Goal: Transaction & Acquisition: Purchase product/service

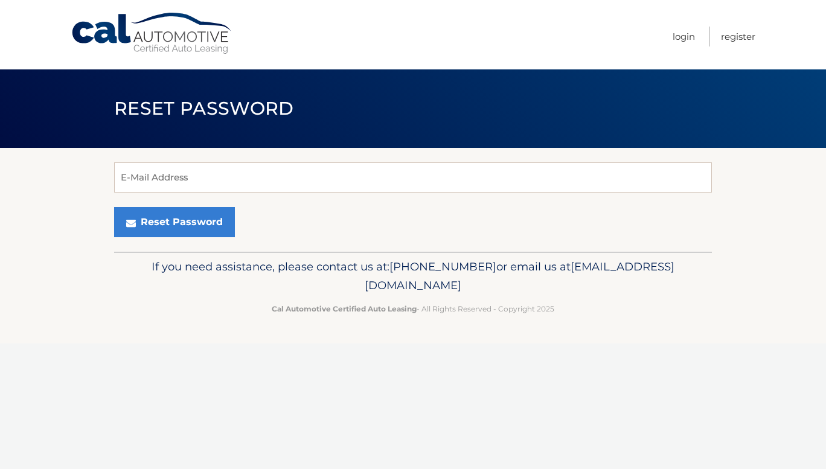
type input "[EMAIL_ADDRESS][DOMAIN_NAME]"
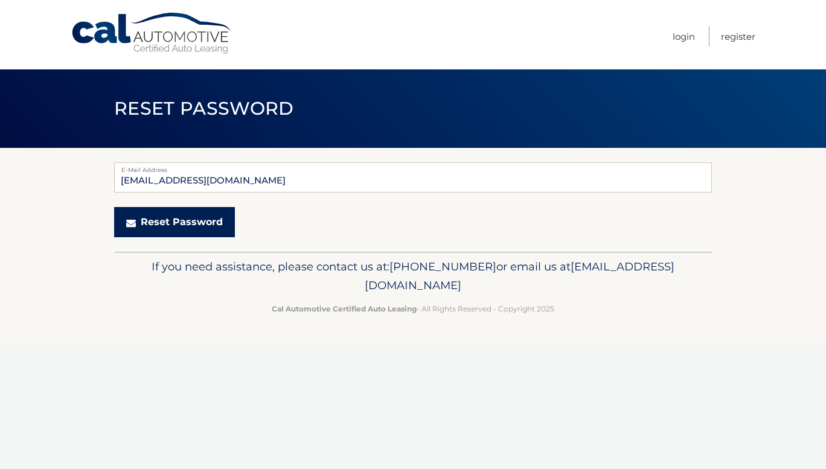
click at [178, 220] on button "Reset Password" at bounding box center [174, 222] width 121 height 30
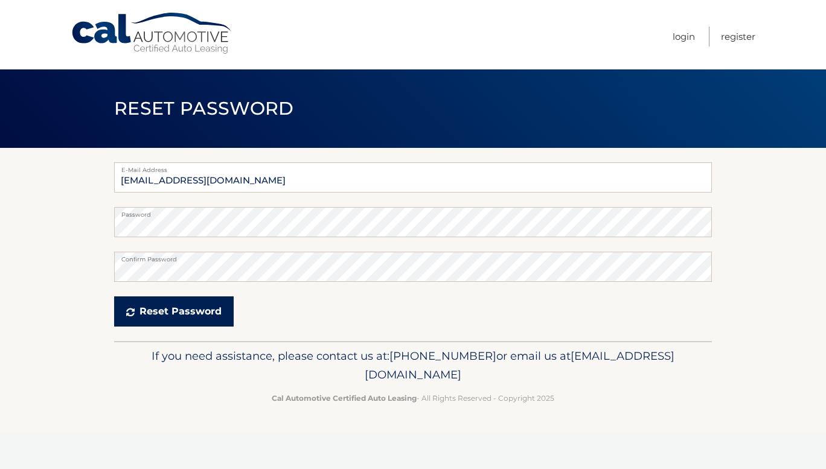
click at [144, 310] on button "Reset Password" at bounding box center [174, 312] width 120 height 30
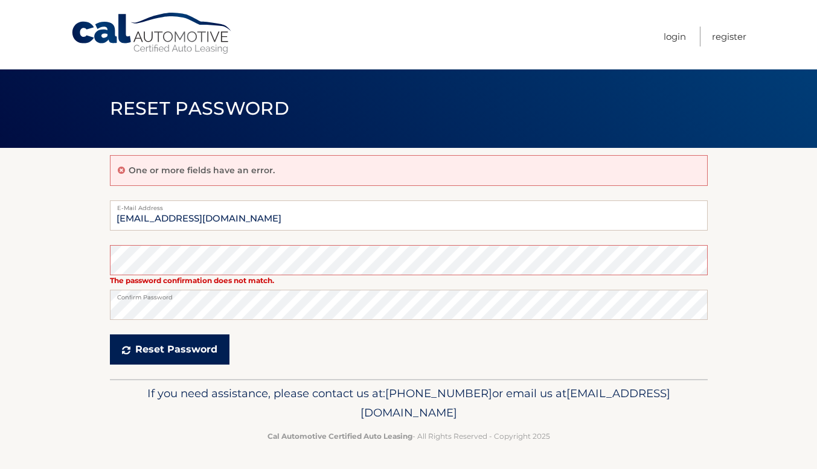
click at [143, 343] on button "Reset Password" at bounding box center [170, 350] width 120 height 30
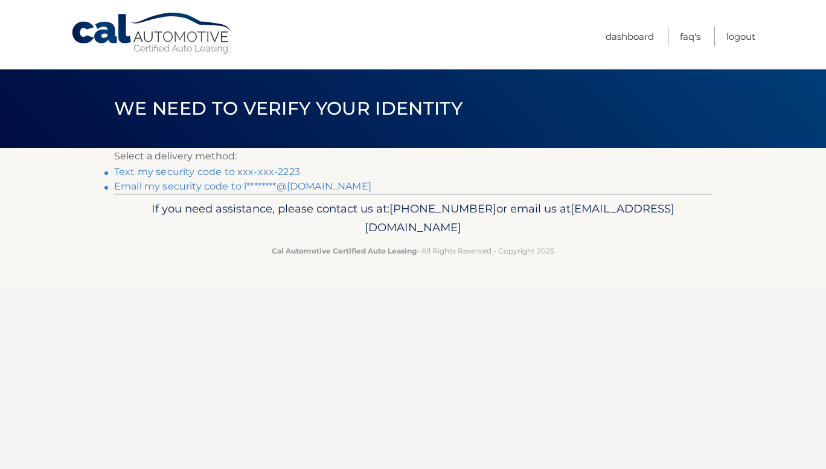
click at [177, 172] on link "Text my security code to xxx-xxx-2223" at bounding box center [207, 171] width 186 height 11
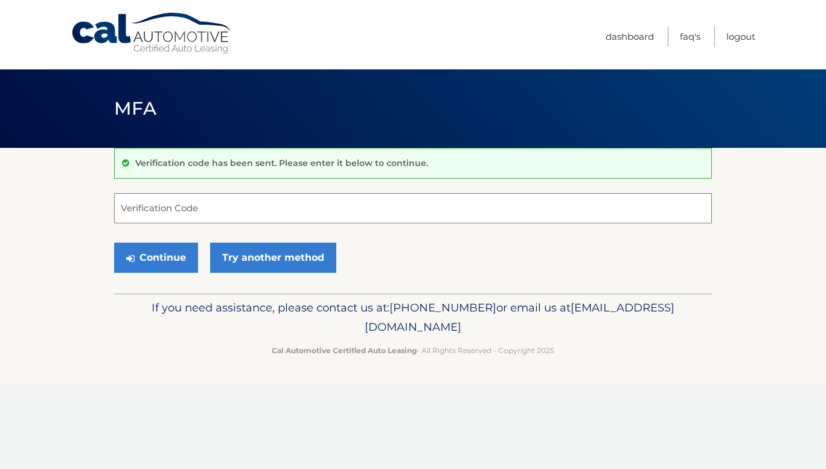
click at [165, 214] on input "Verification Code" at bounding box center [413, 208] width 598 height 30
type input "484669"
click at [137, 260] on button "Continue" at bounding box center [156, 258] width 84 height 30
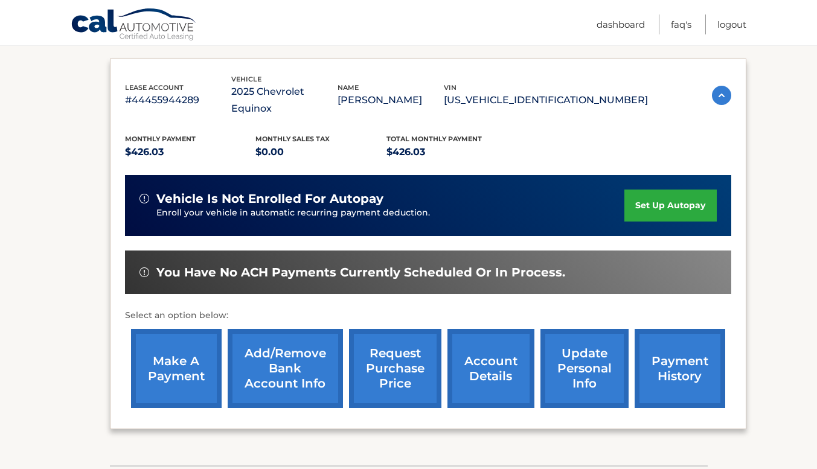
scroll to position [190, 0]
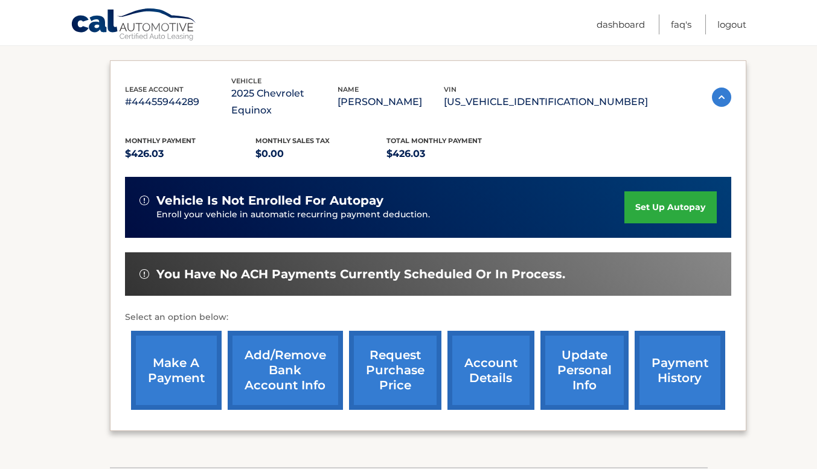
click at [181, 351] on link "make a payment" at bounding box center [176, 370] width 91 height 79
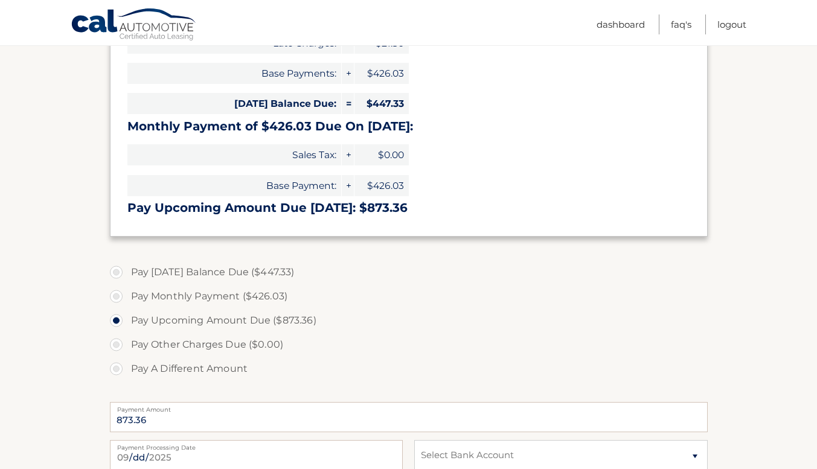
scroll to position [266, 0]
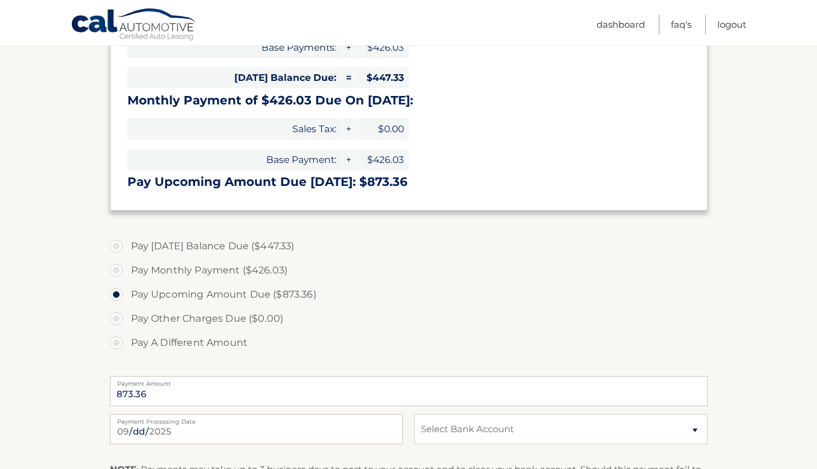
click at [100, 323] on section "Account Overview | Make a Payment Payment Information Balance Forward: Late Cha…" at bounding box center [408, 234] width 817 height 705
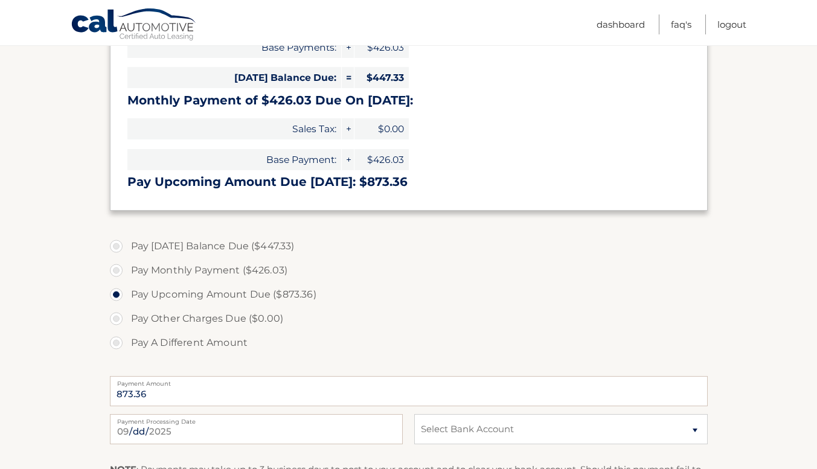
click at [100, 323] on section "Account Overview | Make a Payment Payment Information Balance Forward: Late Cha…" at bounding box center [408, 234] width 817 height 705
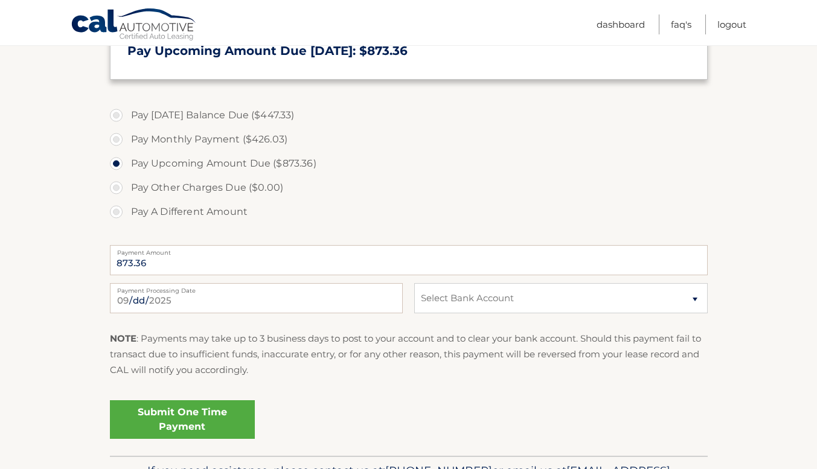
scroll to position [435, 0]
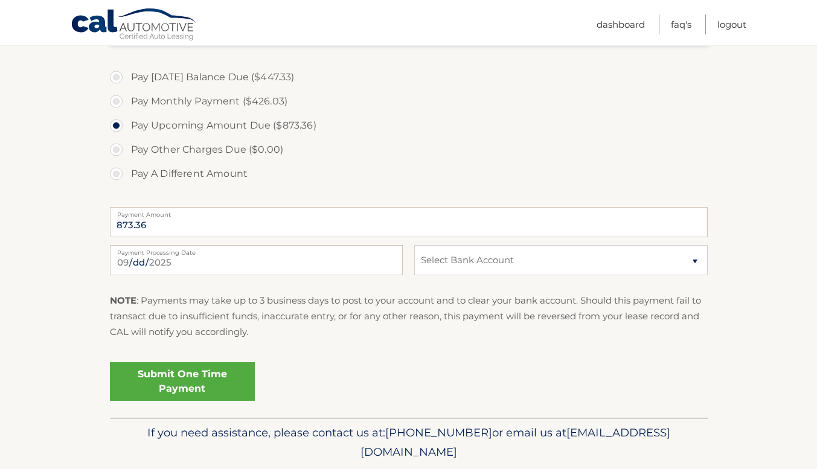
click at [85, 274] on section "Account Overview | Make a Payment Payment Information Balance Forward: Late Cha…" at bounding box center [408, 65] width 817 height 705
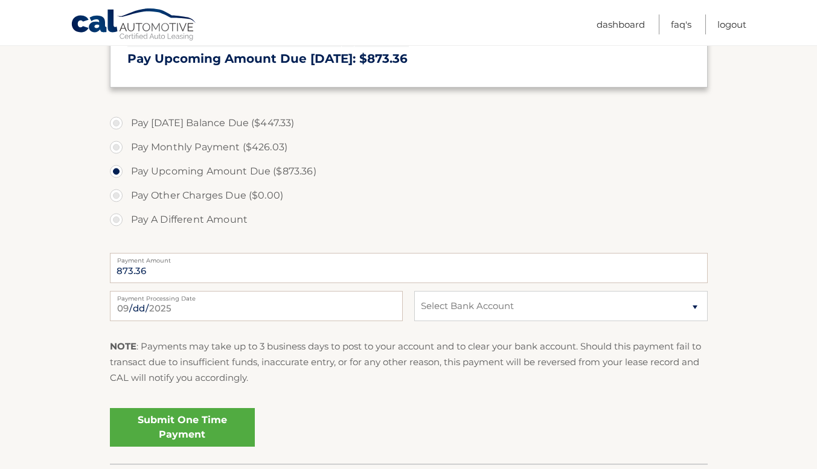
scroll to position [387, 0]
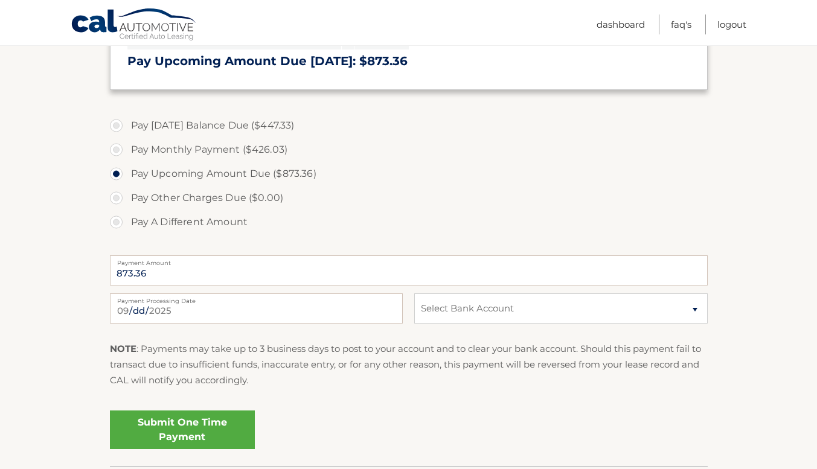
click at [117, 224] on label "Pay A Different Amount" at bounding box center [409, 222] width 598 height 24
click at [117, 224] on input "Pay A Different Amount" at bounding box center [121, 219] width 12 height 19
radio input "true"
type input "426.03"
click at [692, 310] on select "Select Bank Account Checking KEY BANK *****1725 Checking KEY BANK *****1725" at bounding box center [560, 309] width 293 height 30
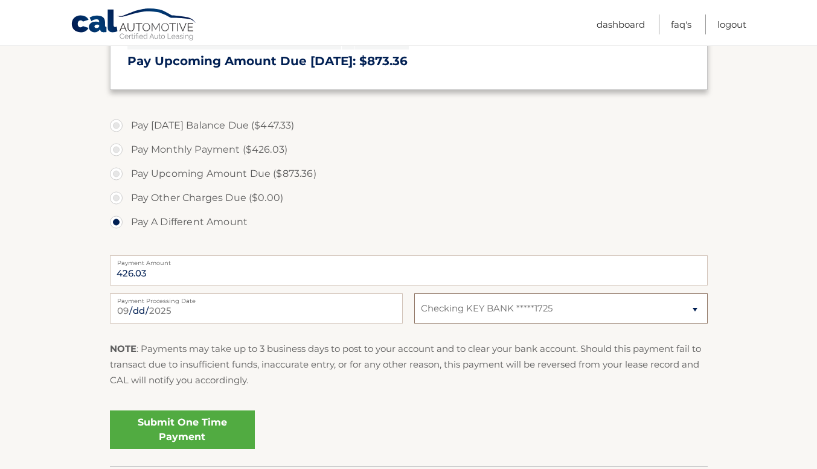
click at [414, 294] on select "Select Bank Account Checking KEY BANK *****1725 Checking KEY BANK *****1725" at bounding box center [560, 309] width 293 height 30
select select "OGJkY2RlMGItM2ZlMy00MjhmLWJhN2MtOGQ2MWQ3ZmNjNTFk"
click at [370, 443] on div "Submit One Time Payment" at bounding box center [409, 427] width 598 height 43
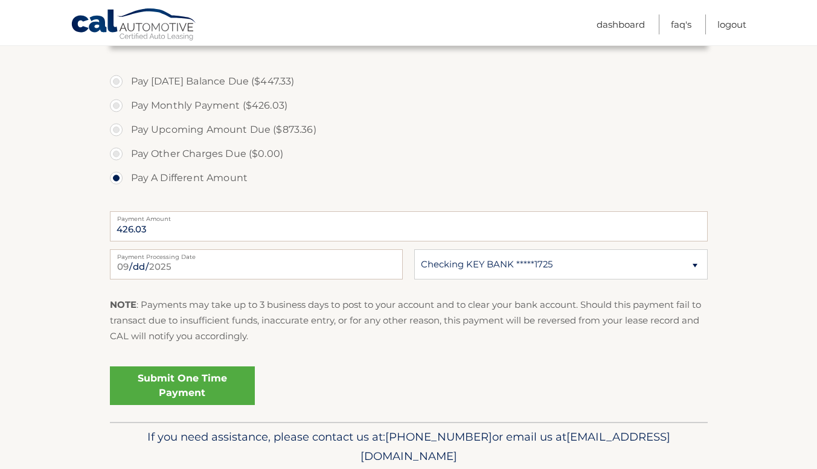
scroll to position [427, 0]
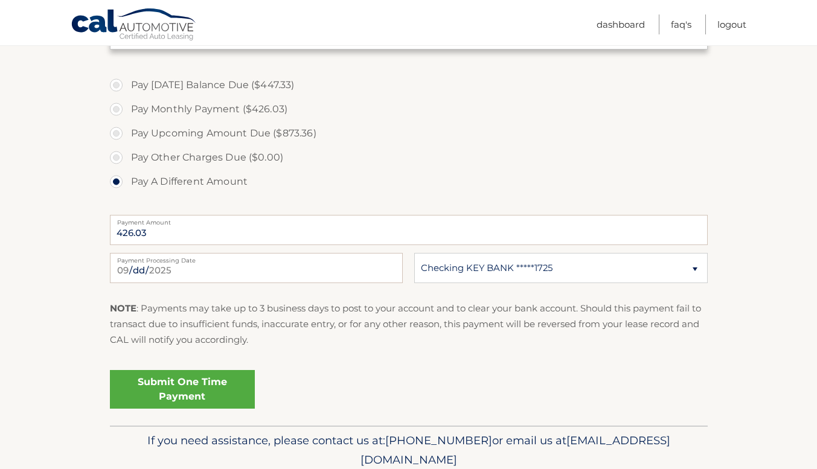
click at [446, 436] on p "If you need assistance, please contact us at: 609-807-3200 or email us at Custo…" at bounding box center [409, 450] width 582 height 39
click at [156, 227] on input "426.03" at bounding box center [409, 230] width 598 height 30
type input "4"
click at [156, 227] on input "Payment Amount" at bounding box center [409, 230] width 598 height 30
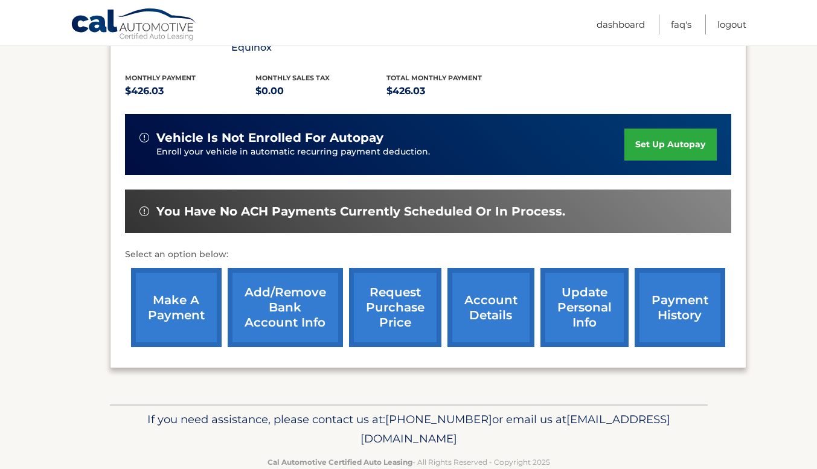
scroll to position [262, 0]
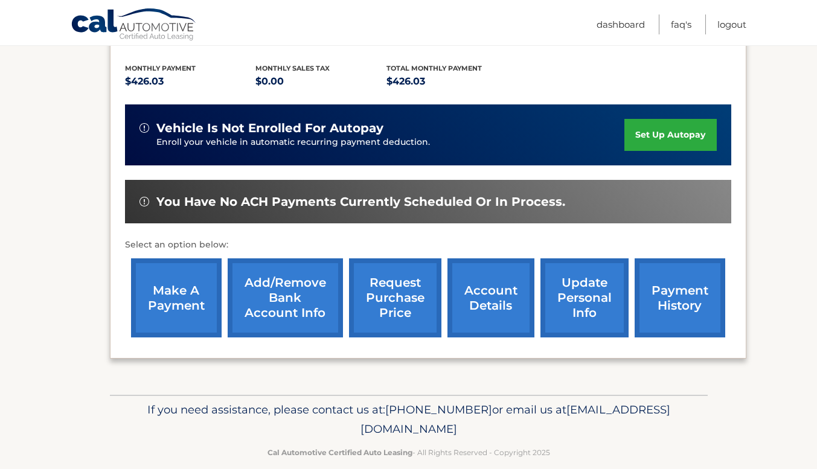
click at [23, 326] on section "my vehicles Add a new lease lease account #44455944289 vehicle 2025 Chevrolet E…" at bounding box center [408, 140] width 817 height 509
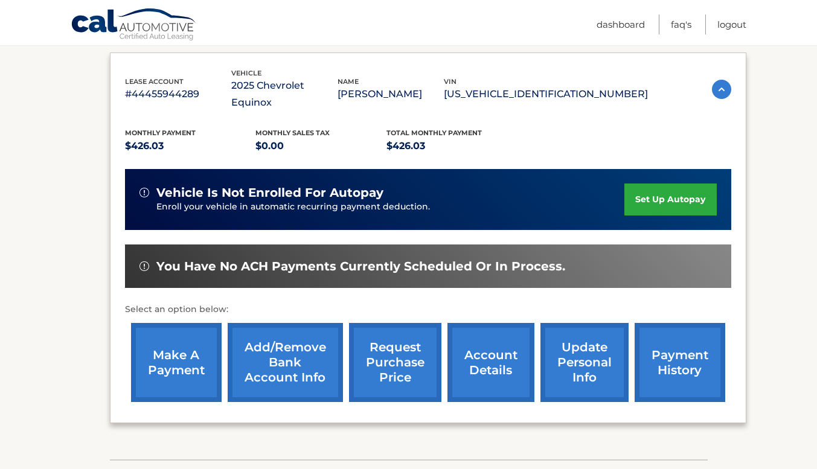
scroll to position [201, 0]
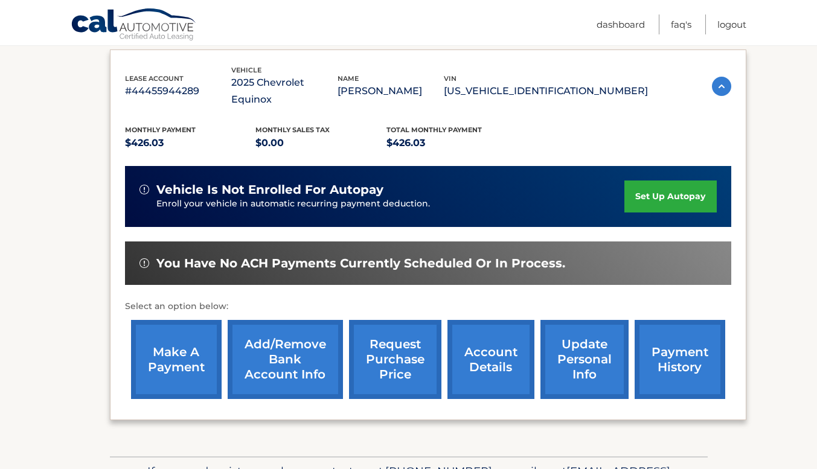
click at [119, 102] on div "lease account #44455944289 vehicle 2025 Chevrolet Equinox name LEAH WARNCKE vin…" at bounding box center [428, 236] width 637 height 372
click at [479, 340] on link "account details" at bounding box center [491, 359] width 87 height 79
click at [488, 339] on link "account details" at bounding box center [491, 359] width 87 height 79
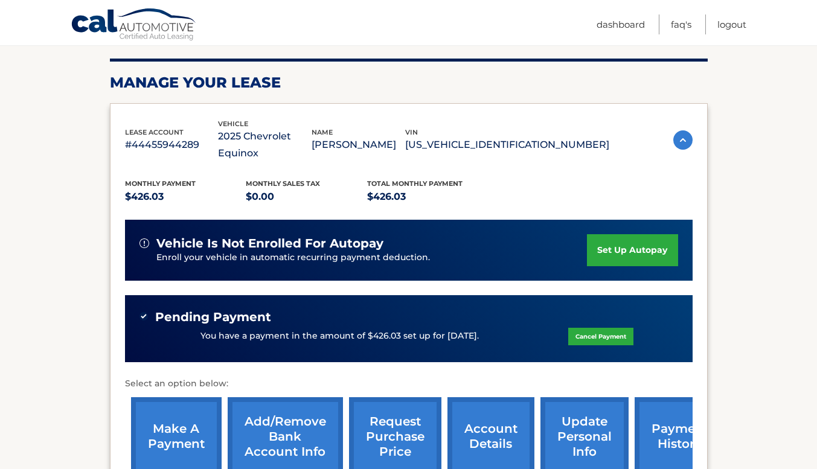
scroll to position [170, 0]
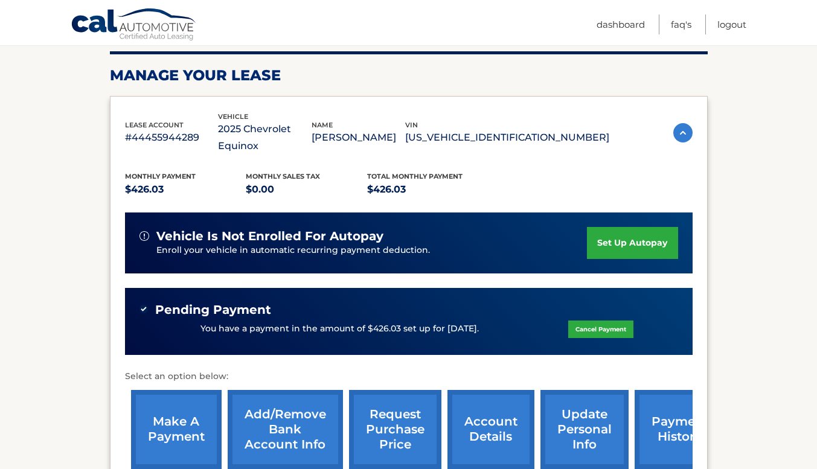
click at [486, 422] on link "account details" at bounding box center [491, 429] width 87 height 79
click at [490, 422] on link "account details" at bounding box center [491, 429] width 87 height 79
click at [486, 410] on link "account details" at bounding box center [491, 429] width 87 height 79
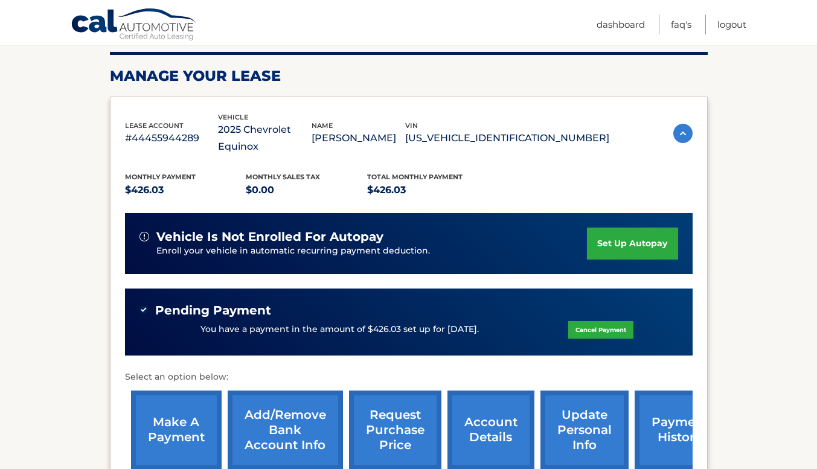
scroll to position [170, 0]
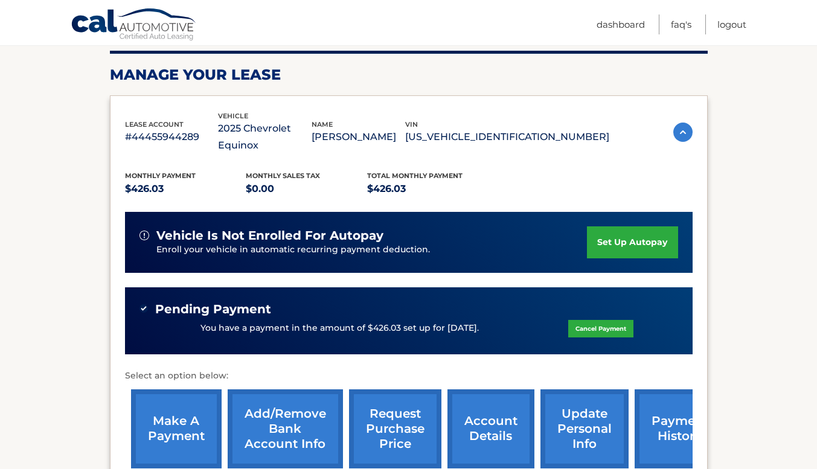
click at [487, 404] on link "account details" at bounding box center [491, 429] width 87 height 79
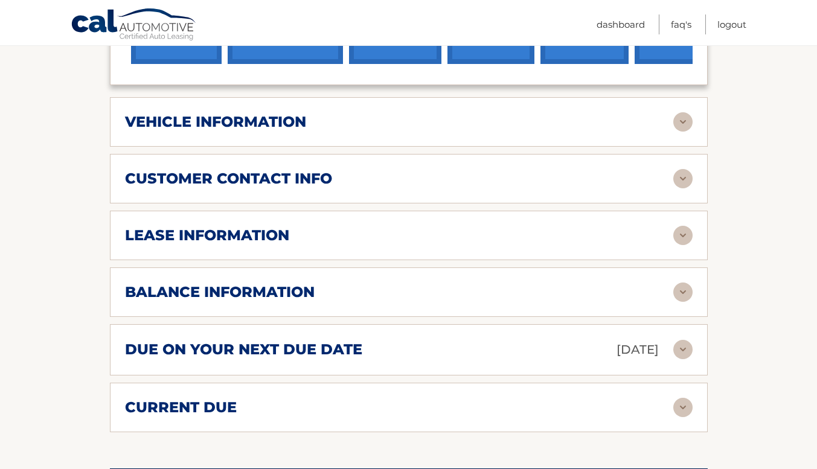
scroll to position [590, 0]
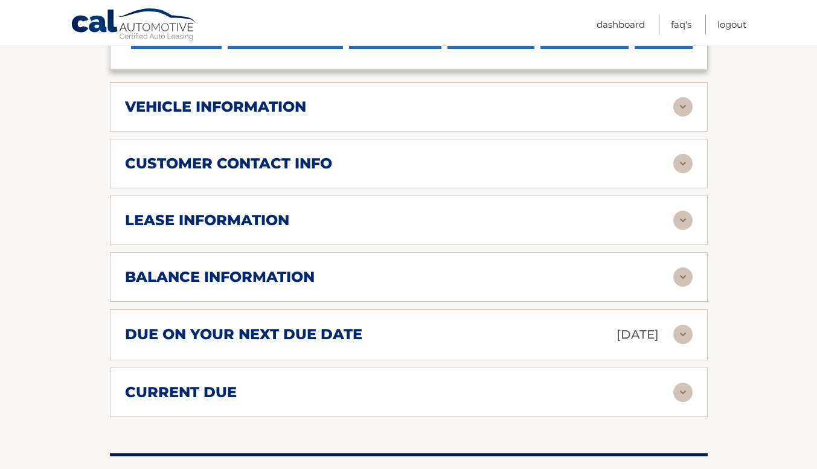
click at [686, 268] on img at bounding box center [683, 277] width 19 height 19
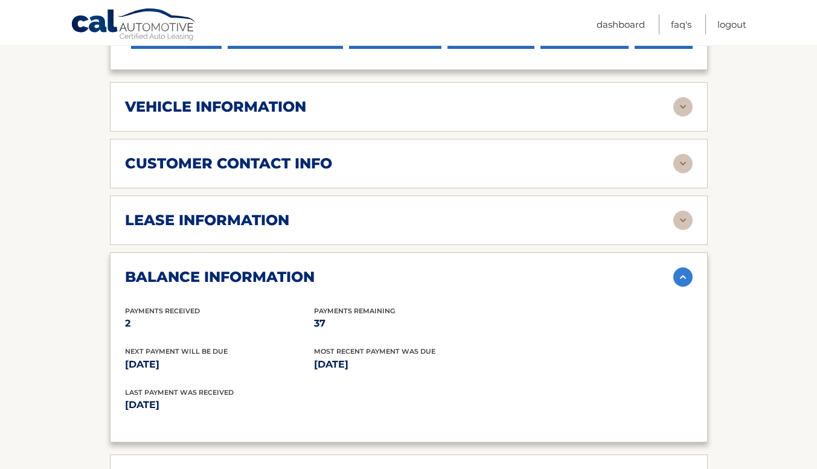
click at [80, 248] on section "Account Details | #44455944289 Back to Dashboard Manage Your Lease lease accoun…" at bounding box center [408, 190] width 817 height 1265
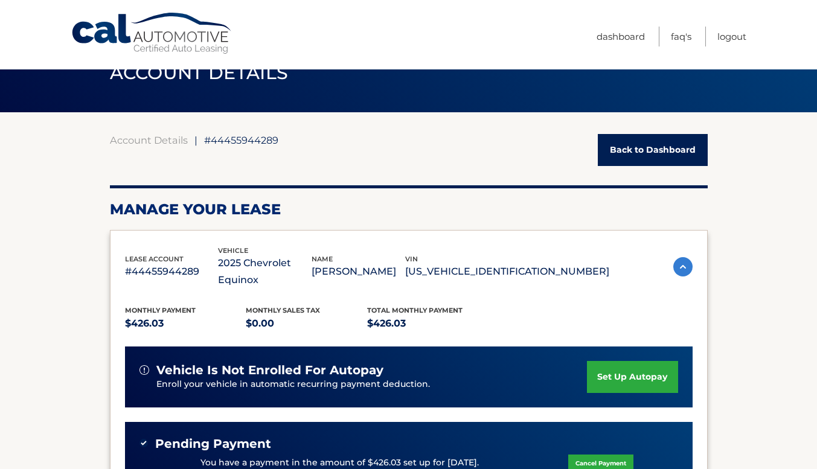
scroll to position [0, 0]
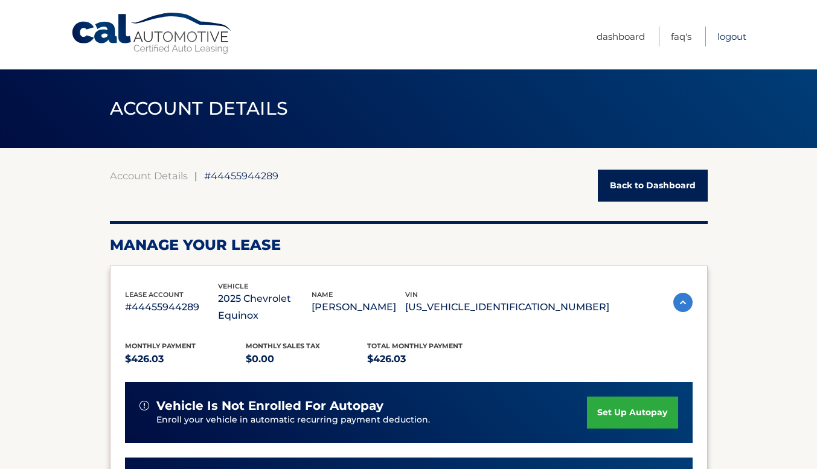
click at [726, 38] on link "Logout" at bounding box center [732, 37] width 29 height 20
